Goal: Contribute content

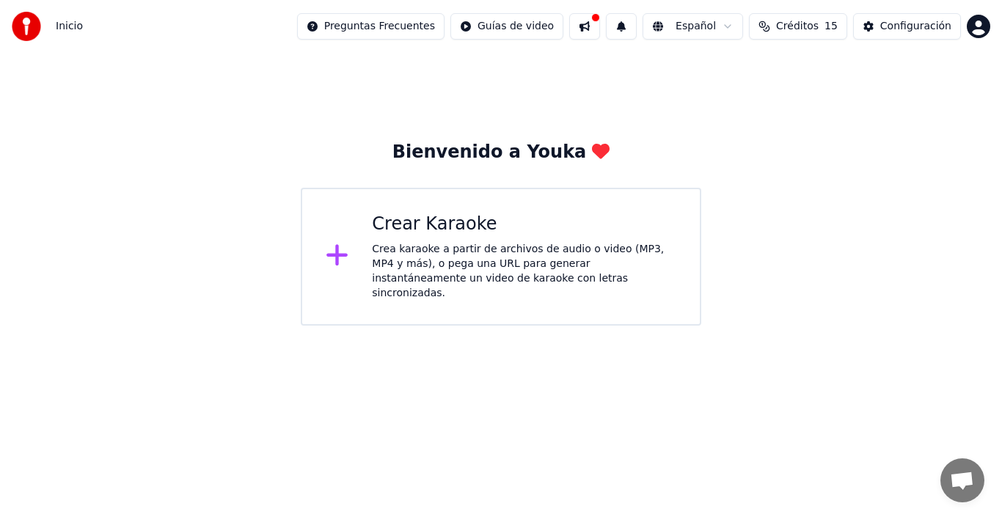
click at [341, 250] on icon at bounding box center [336, 255] width 21 height 21
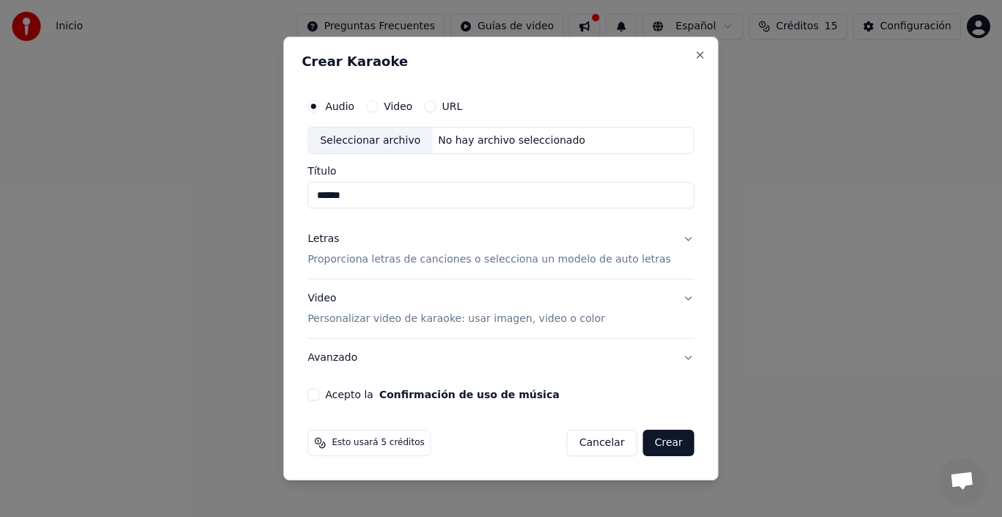
type input "******"
click at [409, 111] on label "Video" at bounding box center [398, 106] width 29 height 10
click at [378, 111] on button "Video" at bounding box center [372, 106] width 12 height 12
click at [452, 144] on div "No hay archivo seleccionado" at bounding box center [511, 140] width 159 height 15
click at [458, 133] on div "No hay archivo seleccionado" at bounding box center [511, 140] width 159 height 15
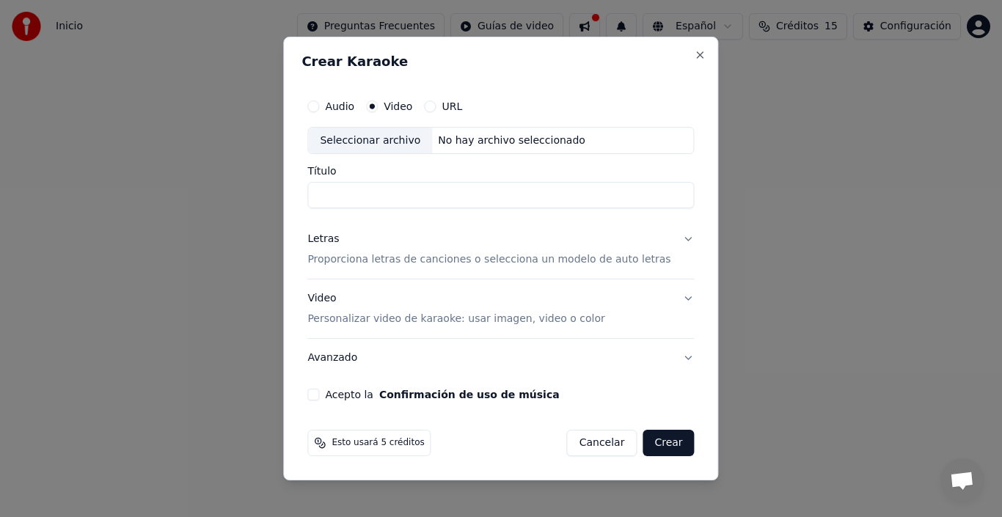
click at [399, 143] on div "Seleccionar archivo" at bounding box center [370, 141] width 124 height 26
type input "**********"
click at [671, 448] on button "Crear" at bounding box center [667, 443] width 51 height 26
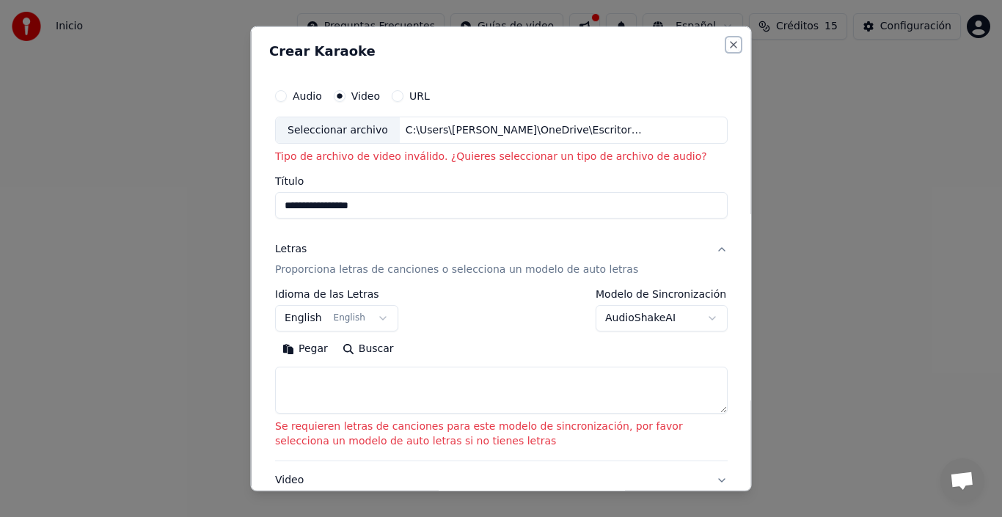
click at [727, 49] on button "Close" at bounding box center [733, 44] width 12 height 12
select select
